Goal: Download file/media

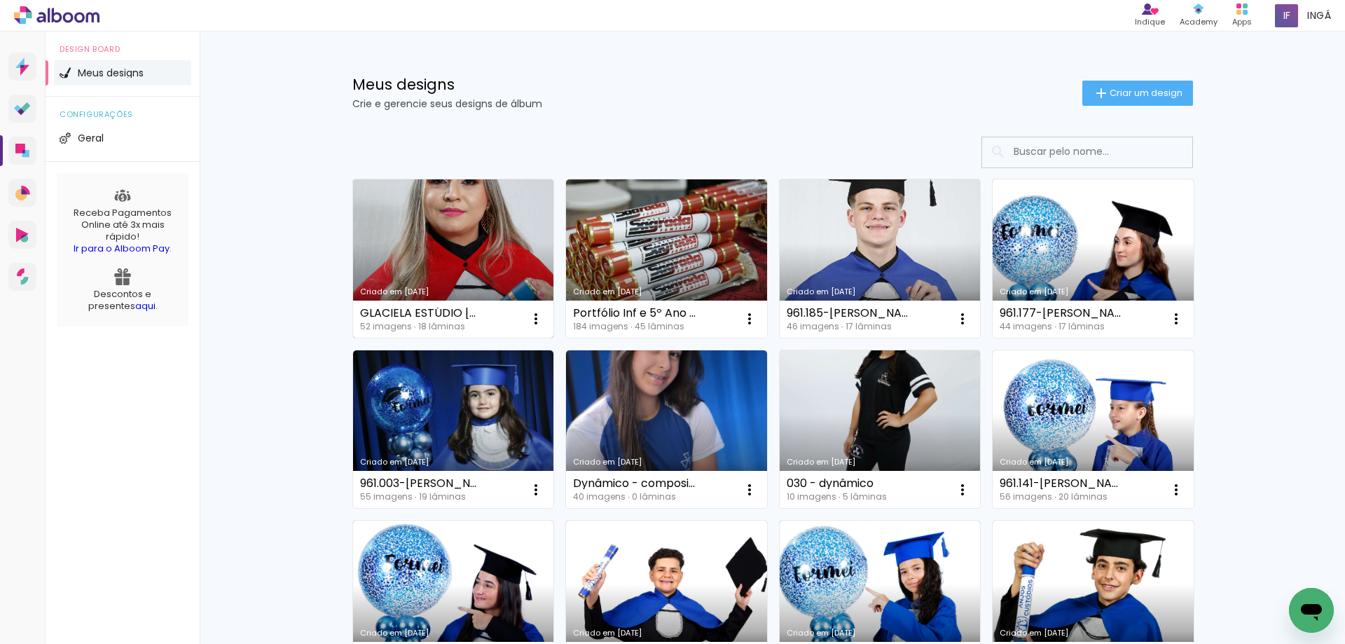
click at [408, 226] on link "Criado em [DATE]" at bounding box center [453, 258] width 201 height 158
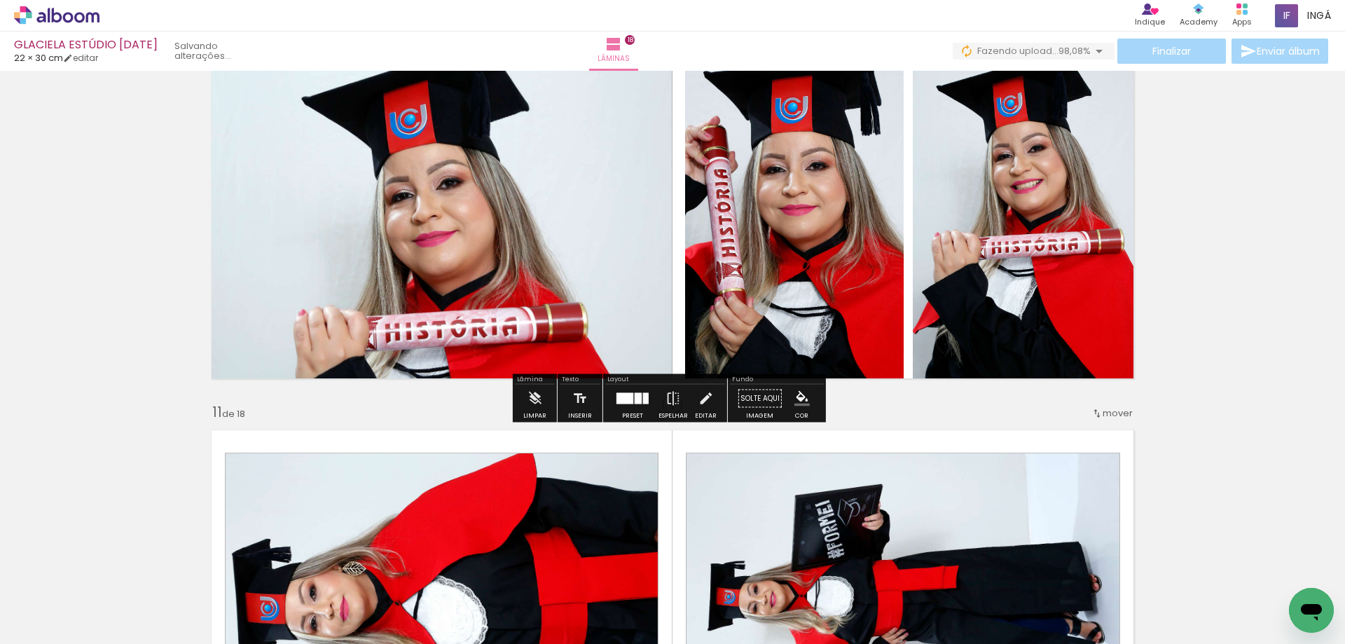
scroll to position [3924, 0]
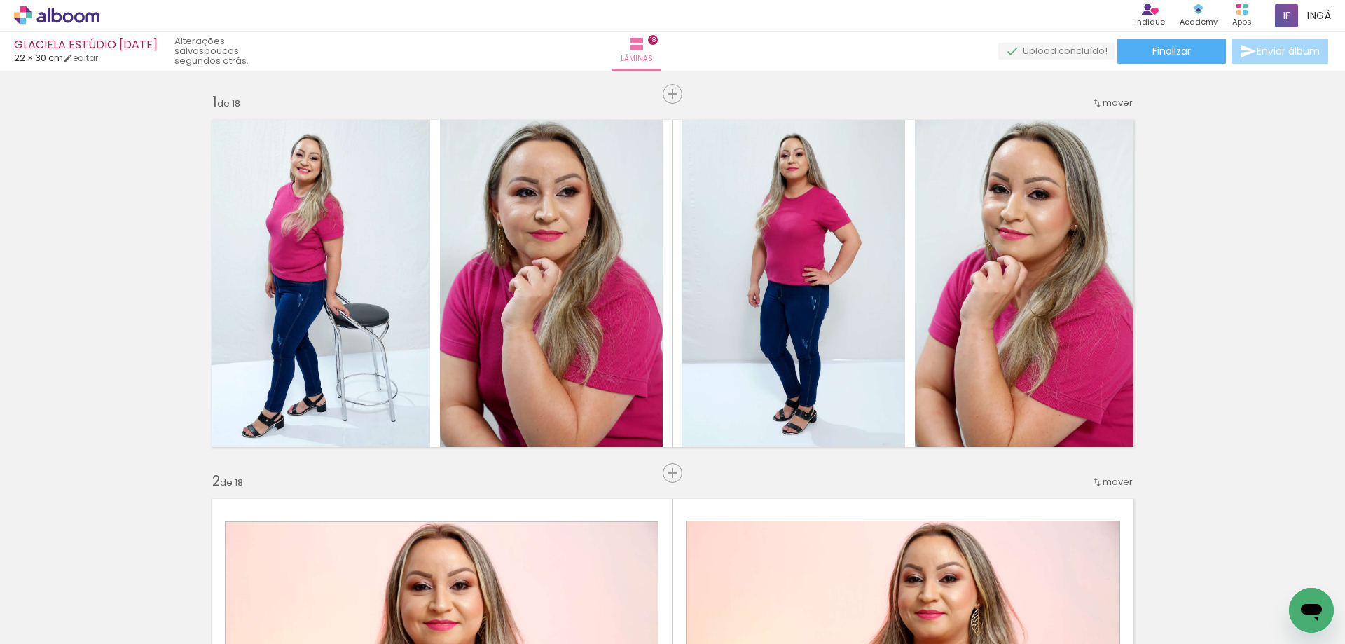
scroll to position [3924, 0]
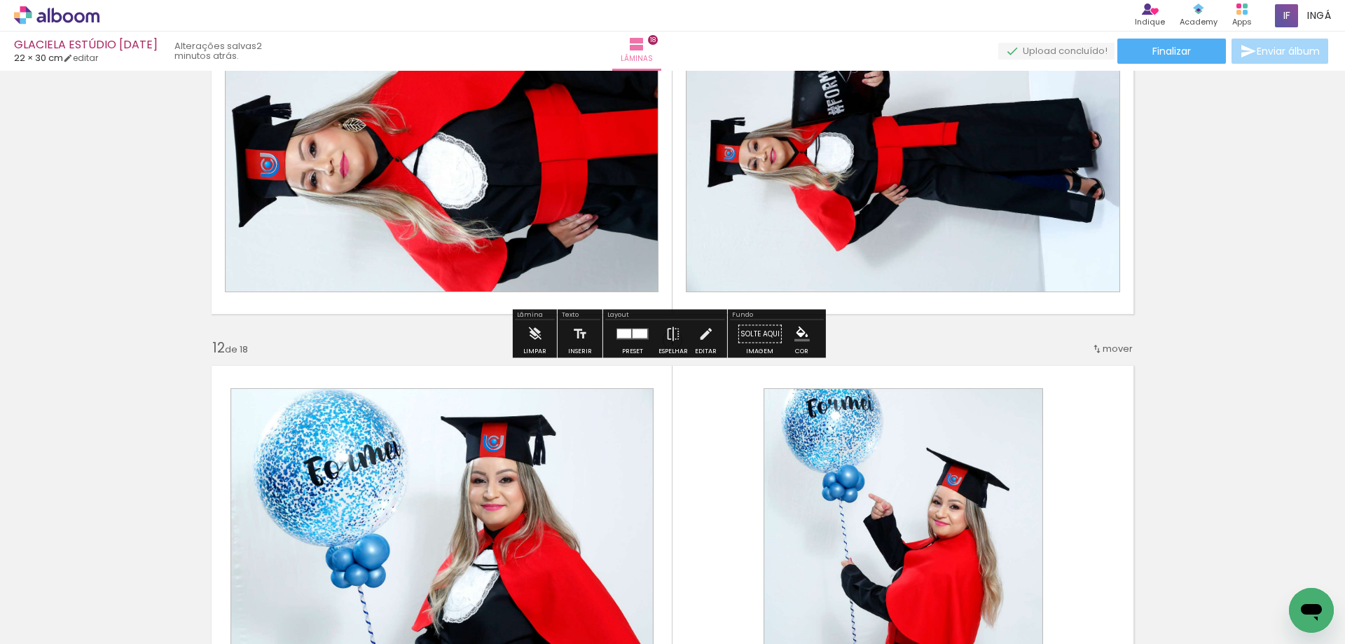
drag, startPoint x: 1206, startPoint y: 198, endPoint x: 1209, endPoint y: 205, distance: 7.5
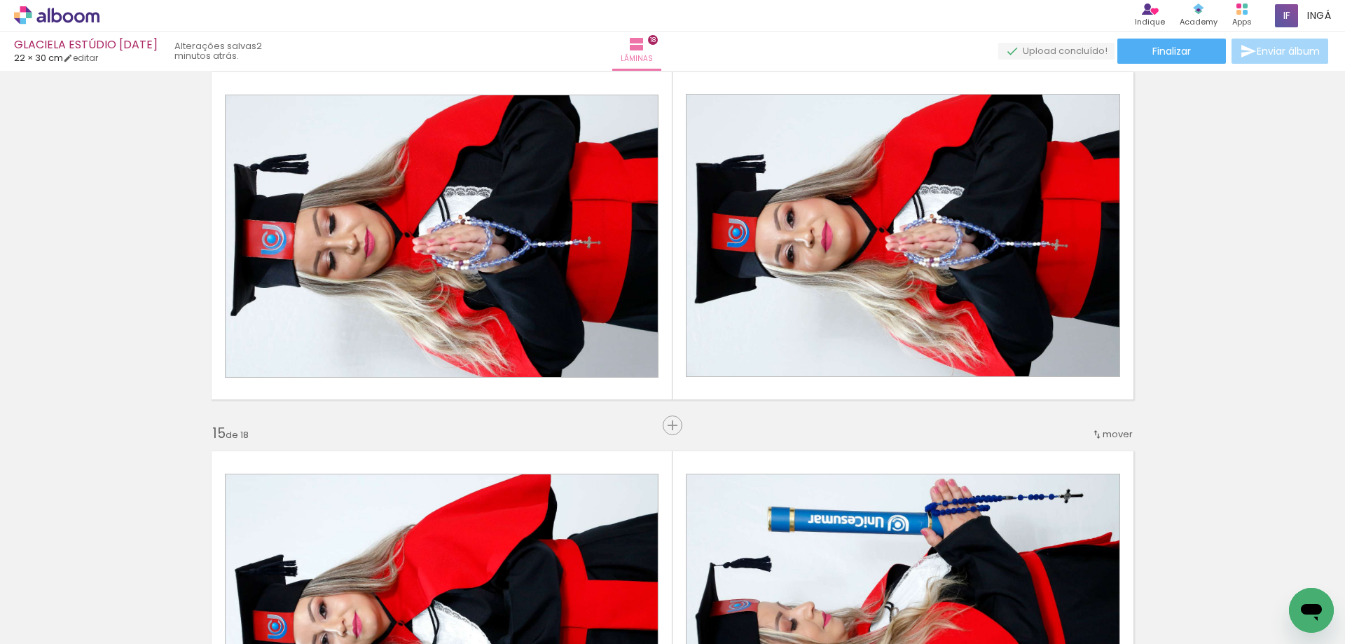
scroll to position [5022, 0]
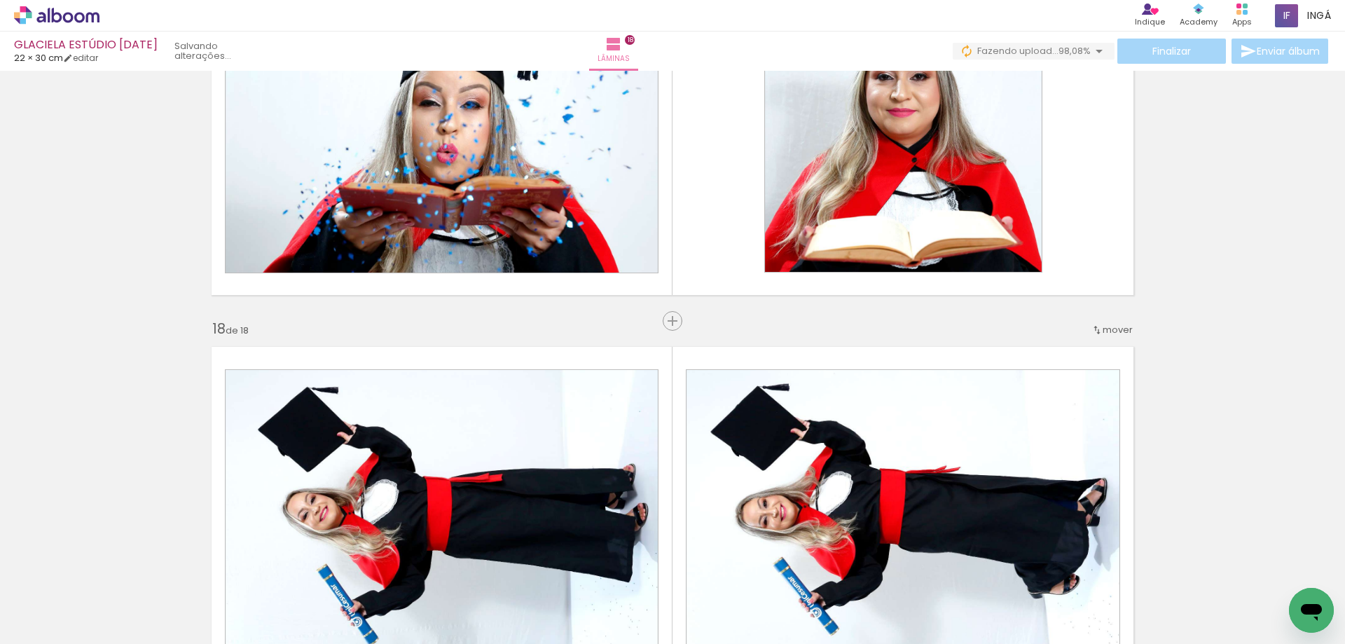
scroll to position [6423, 0]
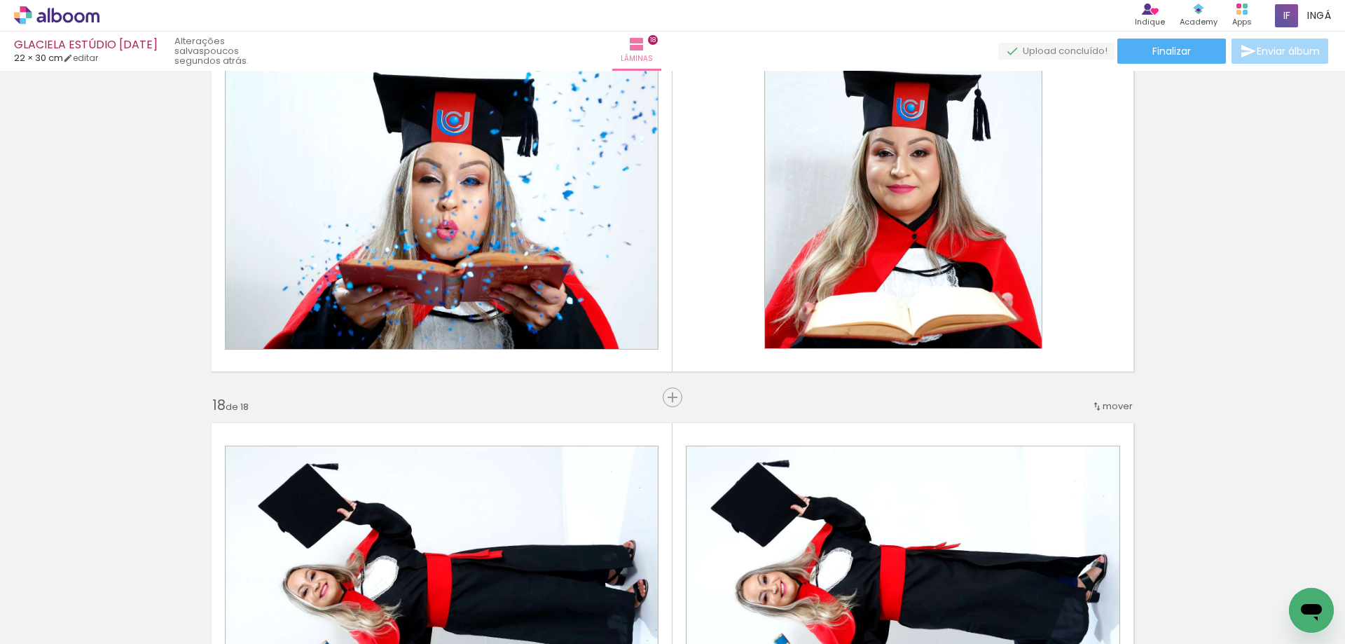
scroll to position [5720, 0]
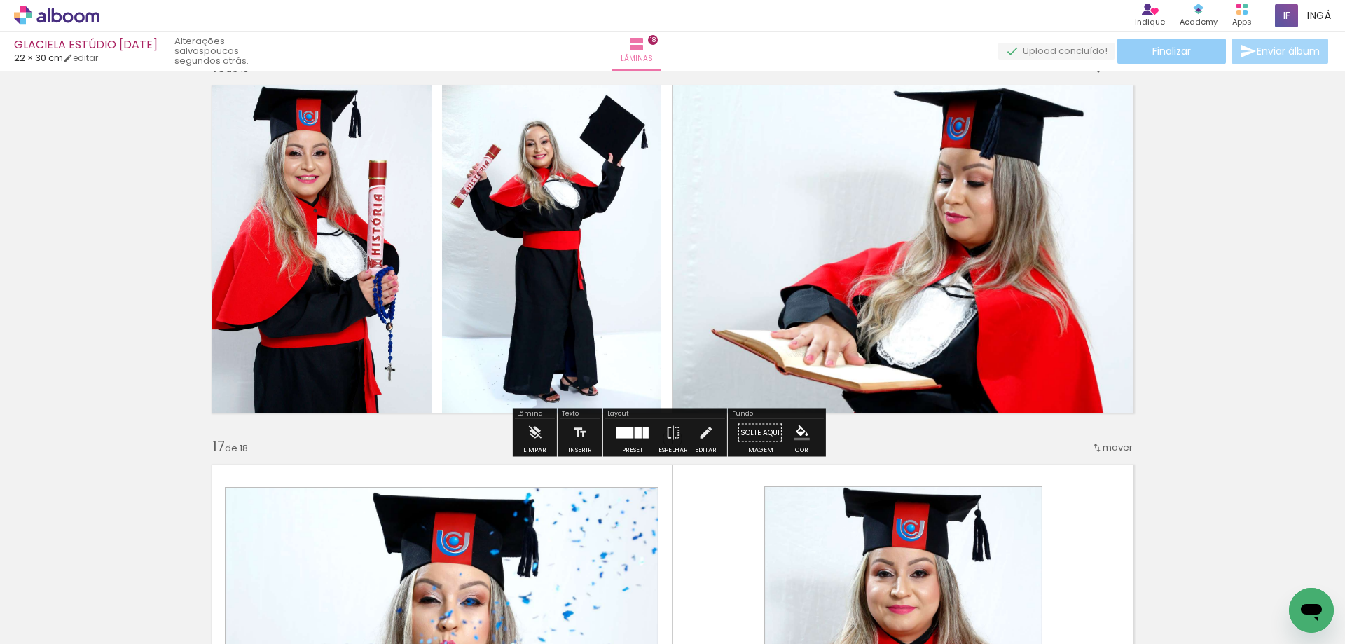
click at [1180, 48] on span "Finalizar" at bounding box center [1172, 51] width 39 height 10
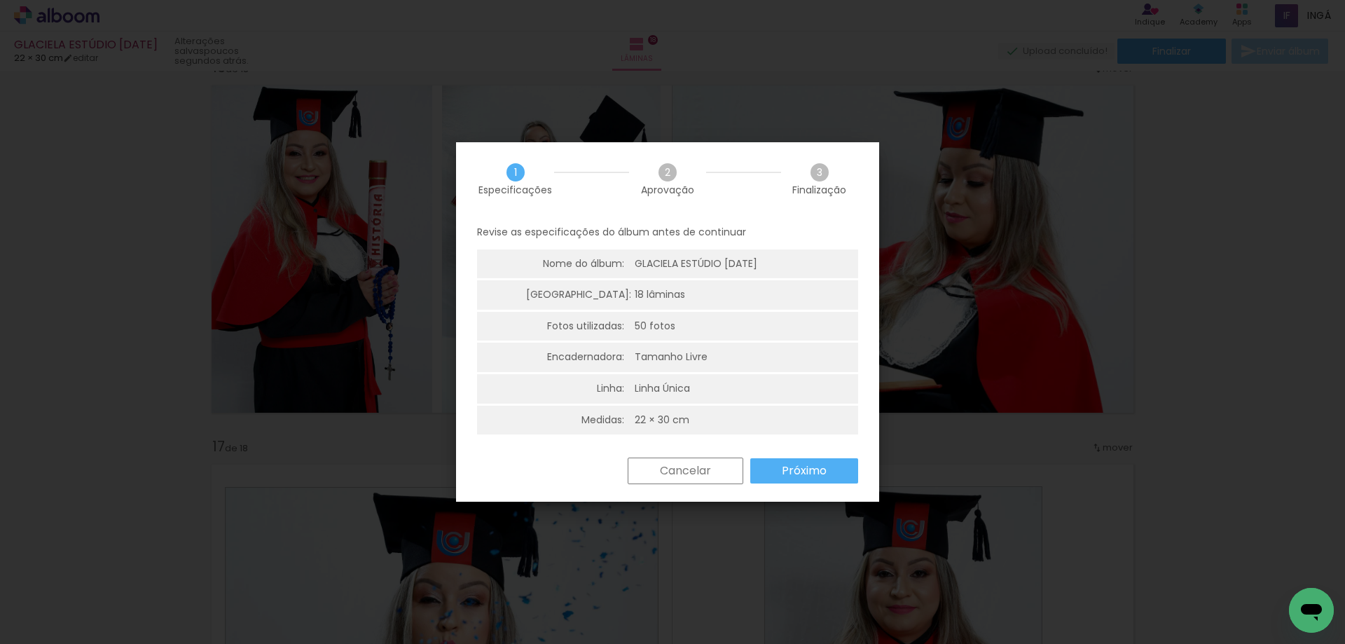
click at [0, 0] on slot "Próximo" at bounding box center [0, 0] width 0 height 0
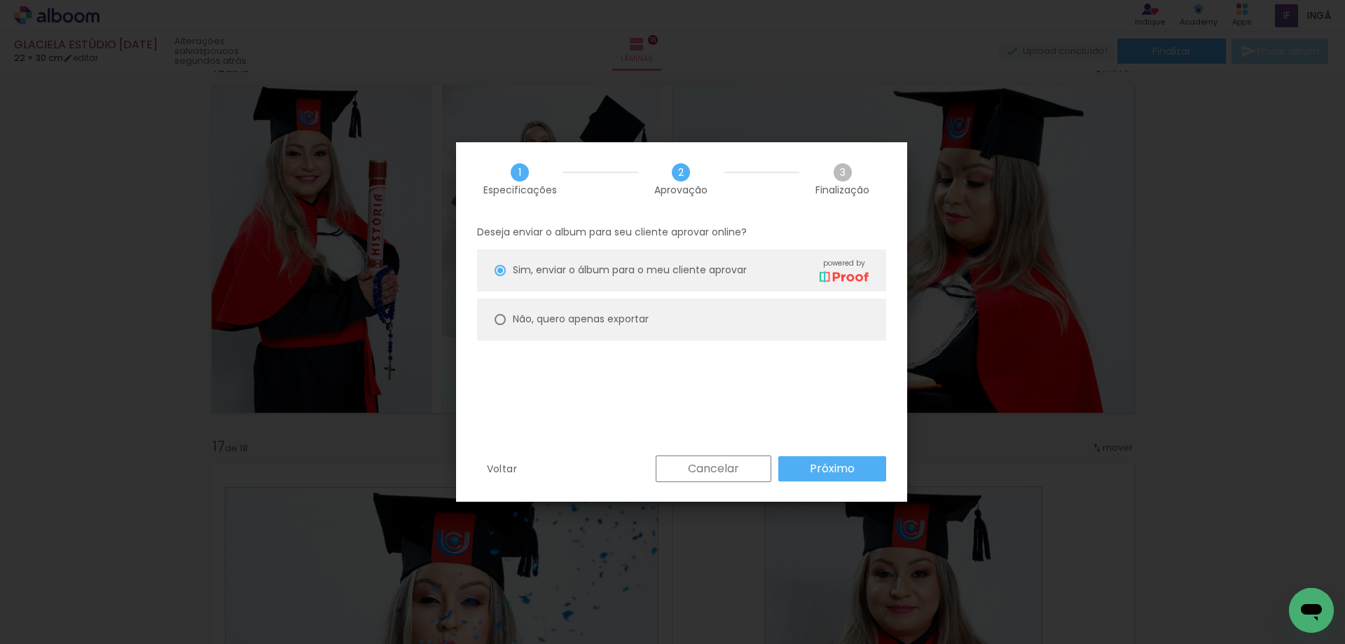
click at [0, 0] on slot "Não, quero apenas exportar" at bounding box center [0, 0] width 0 height 0
type paper-radio-button "on"
click at [0, 0] on slot "Próximo" at bounding box center [0, 0] width 0 height 0
type input "Alta, 300 DPI"
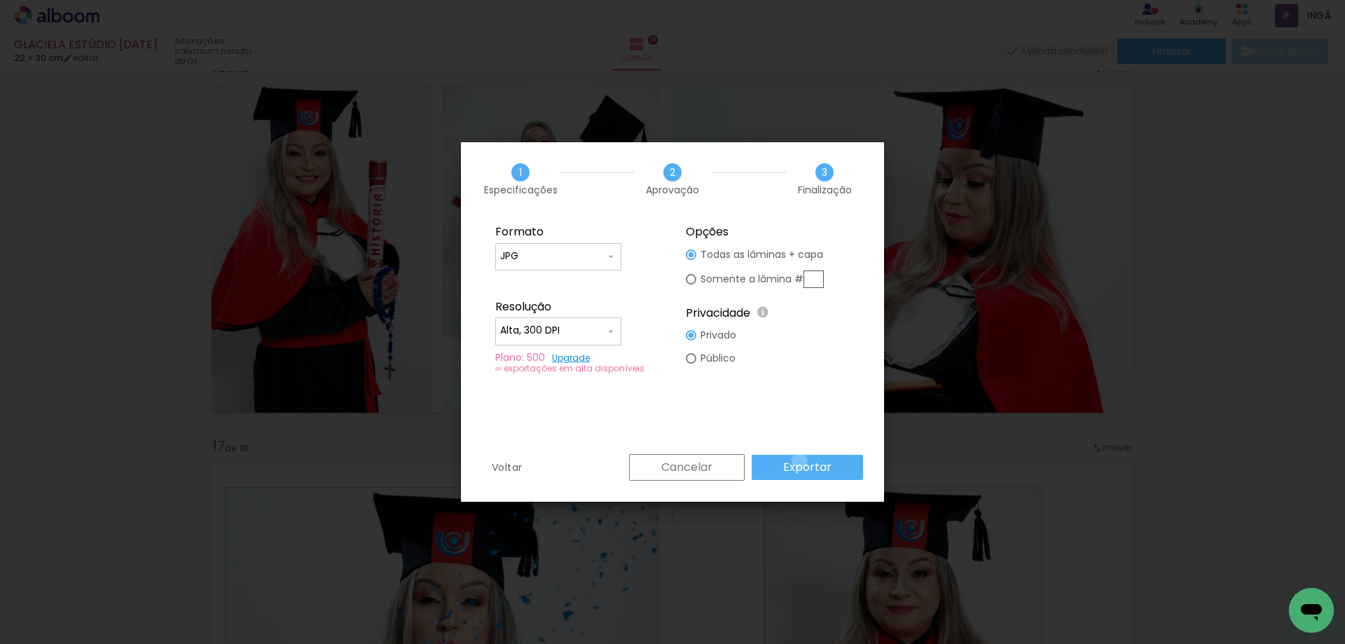
click at [0, 0] on slot "Exportar" at bounding box center [0, 0] width 0 height 0
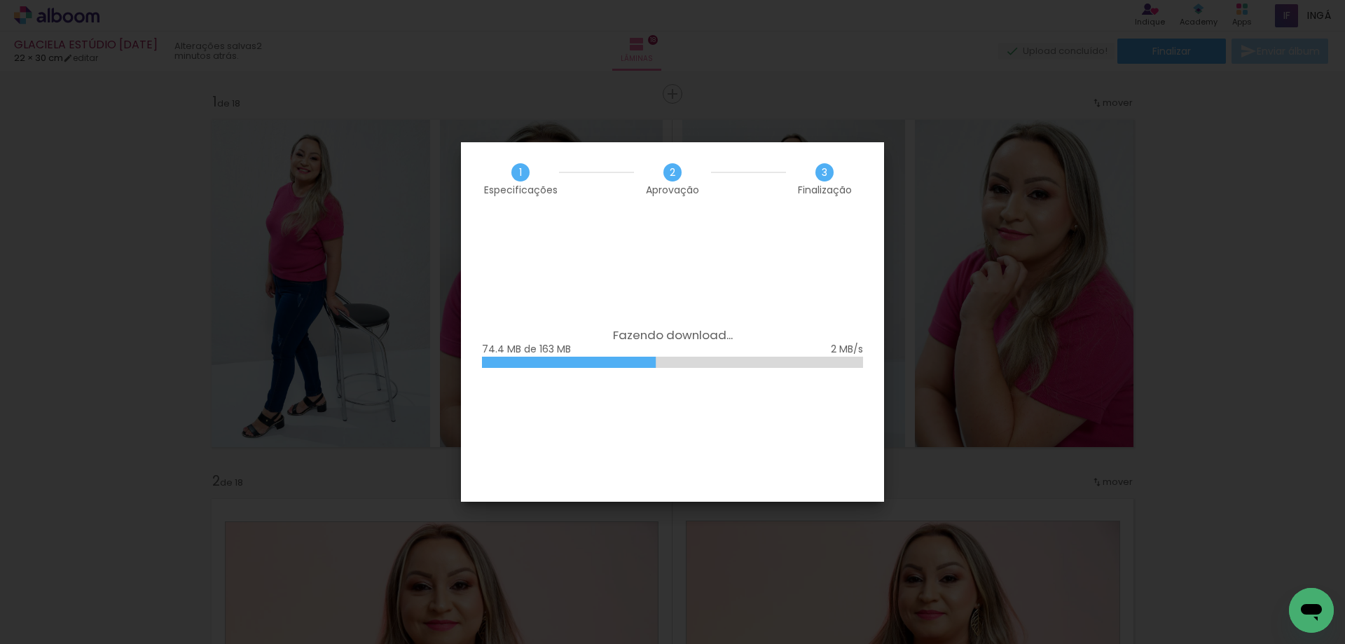
scroll to position [5720, 0]
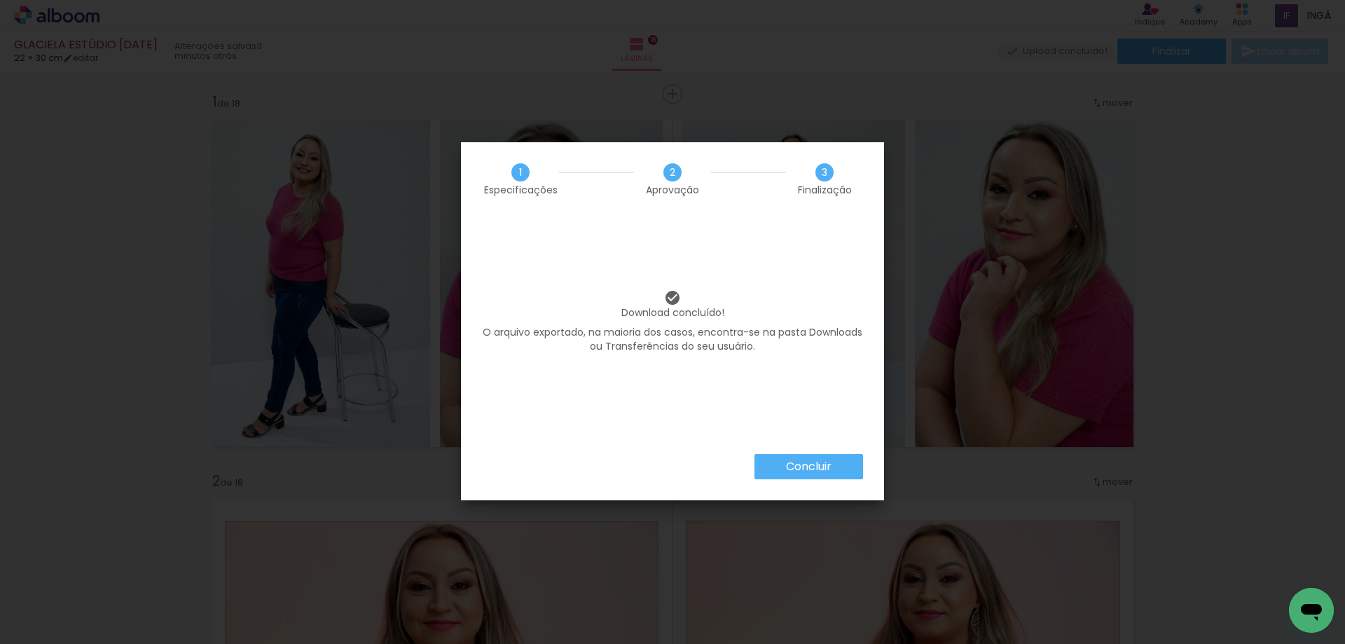
scroll to position [5720, 0]
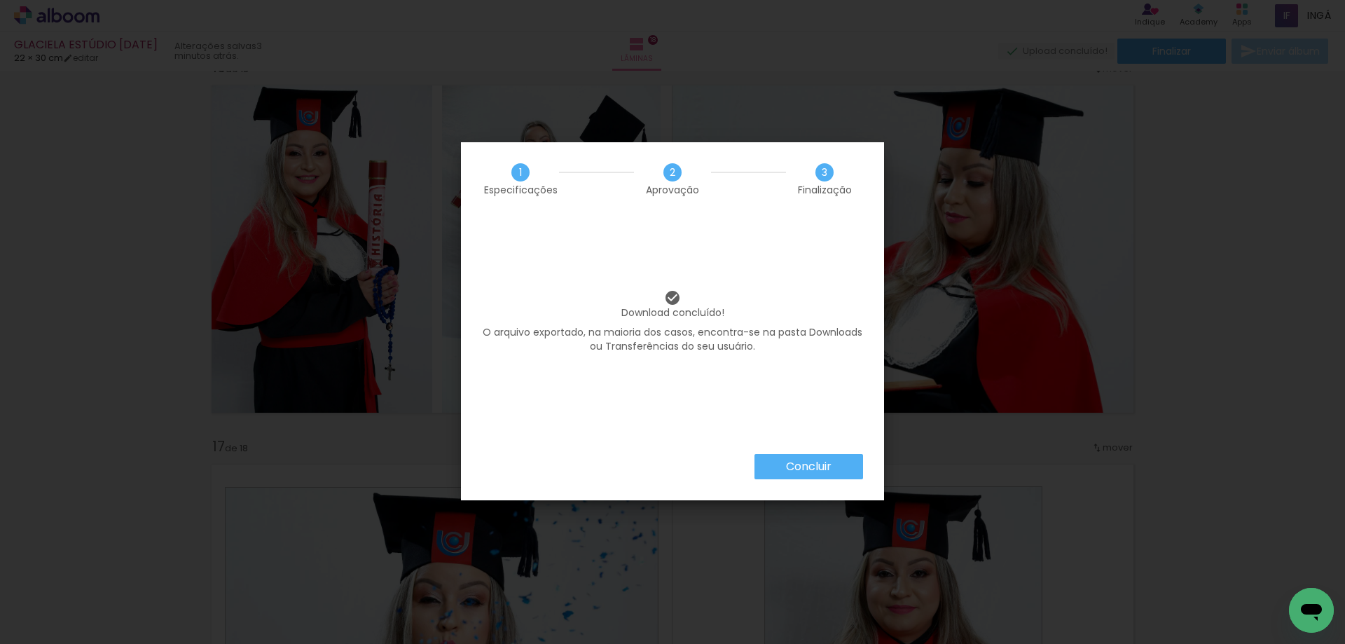
click at [811, 458] on paper-button "Concluir" at bounding box center [809, 466] width 109 height 25
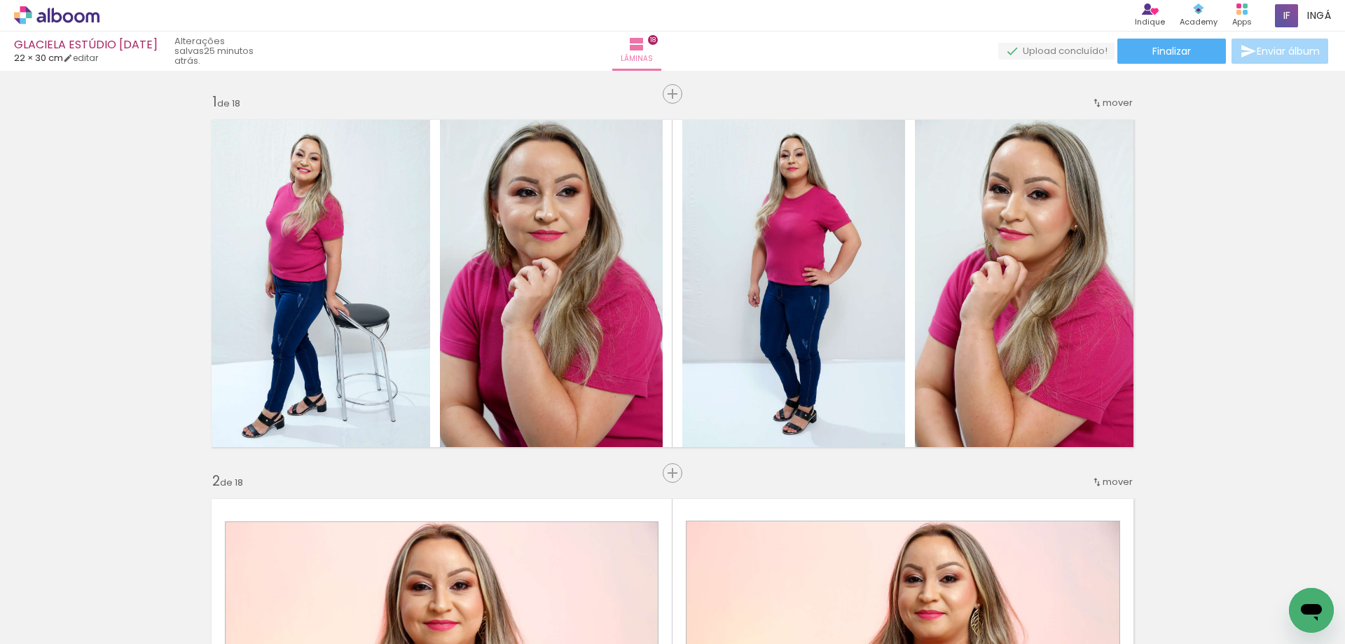
scroll to position [0, 2854]
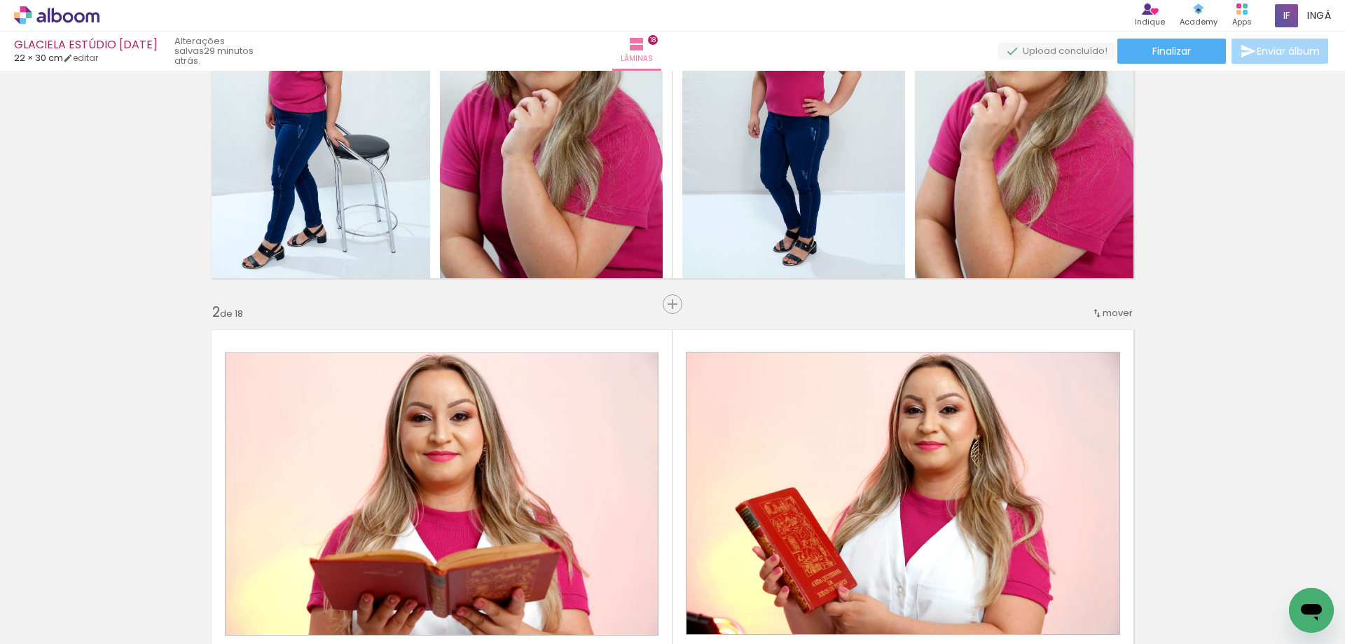
scroll to position [0, 0]
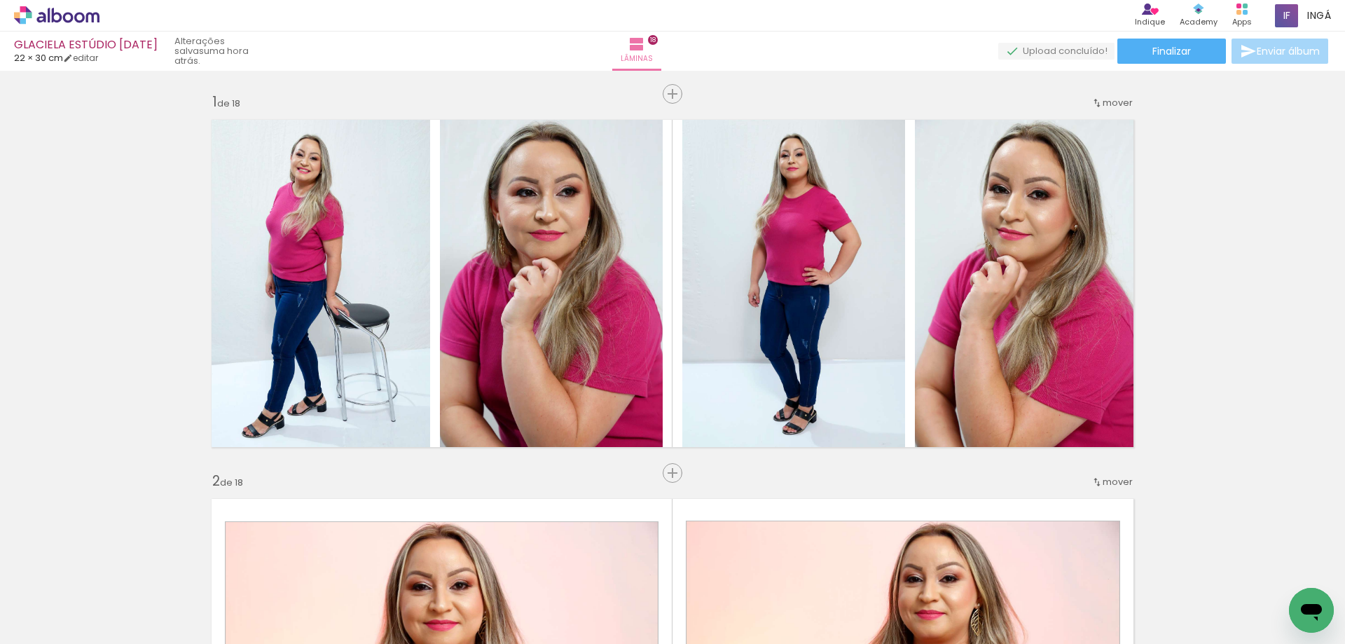
scroll to position [0, 2854]
